Goal: Transaction & Acquisition: Purchase product/service

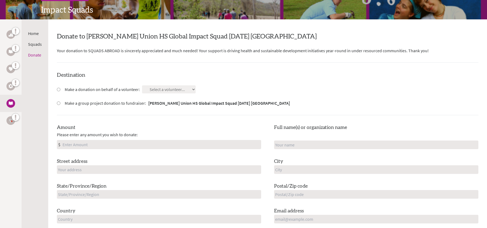
scroll to position [77, 0]
click at [58, 90] on input "Make a donation on behalf of a volunteer:" at bounding box center [59, 90] width 4 height 4
radio input "true"
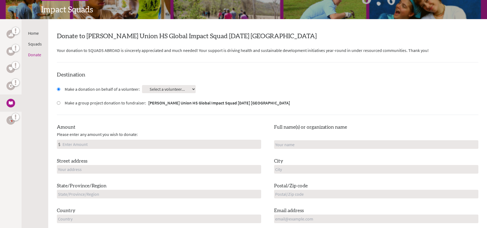
click at [163, 90] on select "Select a volunteer... [PERSON_NAME] [PERSON_NAME] Diamond Kassim [PERSON_NAME] …" at bounding box center [169, 89] width 54 height 8
select select "6BEF0873-3C1A-11F0-B8AC-42010A400003"
click at [142, 85] on select "Select a volunteer... [PERSON_NAME] [PERSON_NAME] Diamond Kassim [PERSON_NAME] …" at bounding box center [169, 89] width 54 height 8
click at [120, 142] on input "Amount" at bounding box center [160, 144] width 199 height 9
type input "300"
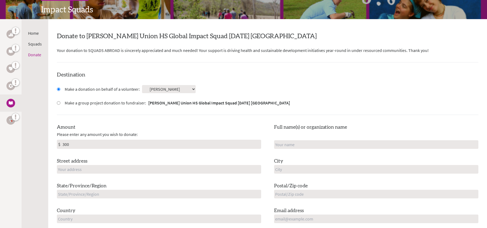
click at [98, 170] on input "text" at bounding box center [159, 169] width 204 height 9
type input "[STREET_ADDRESS]"
type input "[PERSON_NAME]"
type input "[GEOGRAPHIC_DATA]"
type input "VT"
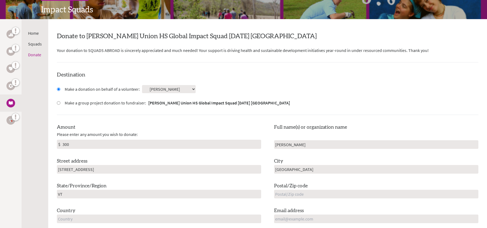
type input "05828"
type input "[GEOGRAPHIC_DATA]"
type input "[PERSON_NAME][EMAIL_ADDRESS][PERSON_NAME][DOMAIN_NAME]"
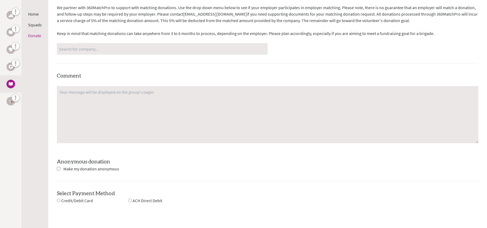
scroll to position [334, 0]
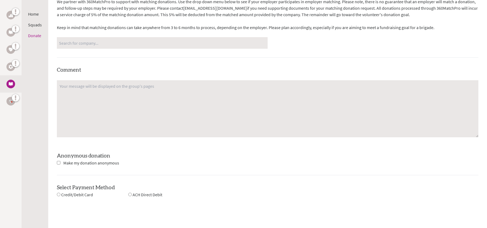
click at [58, 164] on input "checkbox" at bounding box center [59, 163] width 4 height 4
checkbox input "true"
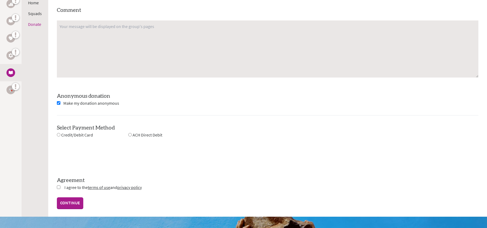
scroll to position [394, 0]
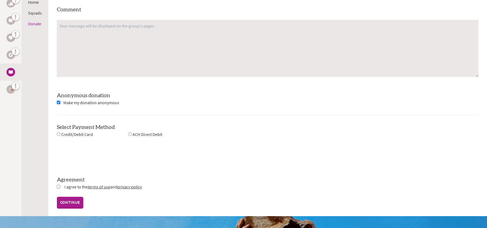
click at [129, 135] on input "radio" at bounding box center [130, 135] width 4 height 4
radio input "true"
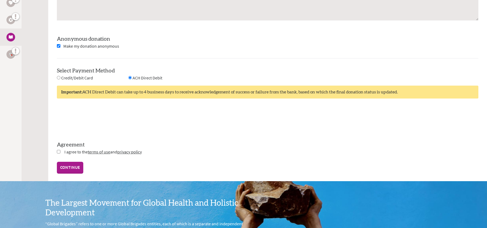
scroll to position [451, 0]
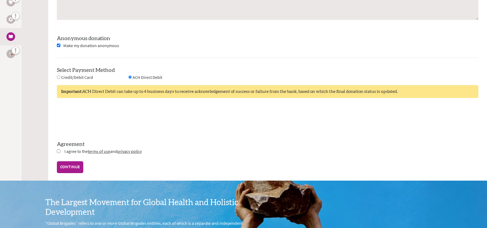
click at [58, 151] on input "checkbox" at bounding box center [59, 152] width 4 height 4
checkbox input "true"
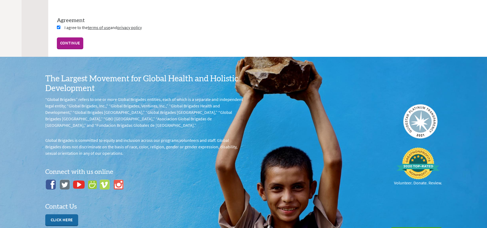
scroll to position [577, 0]
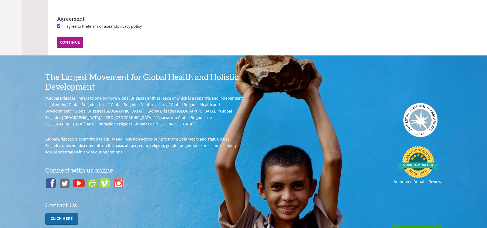
click at [65, 43] on link "CONTINUE" at bounding box center [70, 42] width 26 height 11
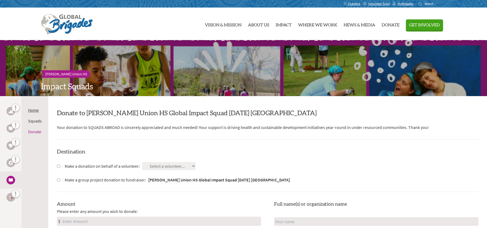
click at [38, 111] on link "Home" at bounding box center [33, 110] width 11 height 5
